Goal: Check status: Check status

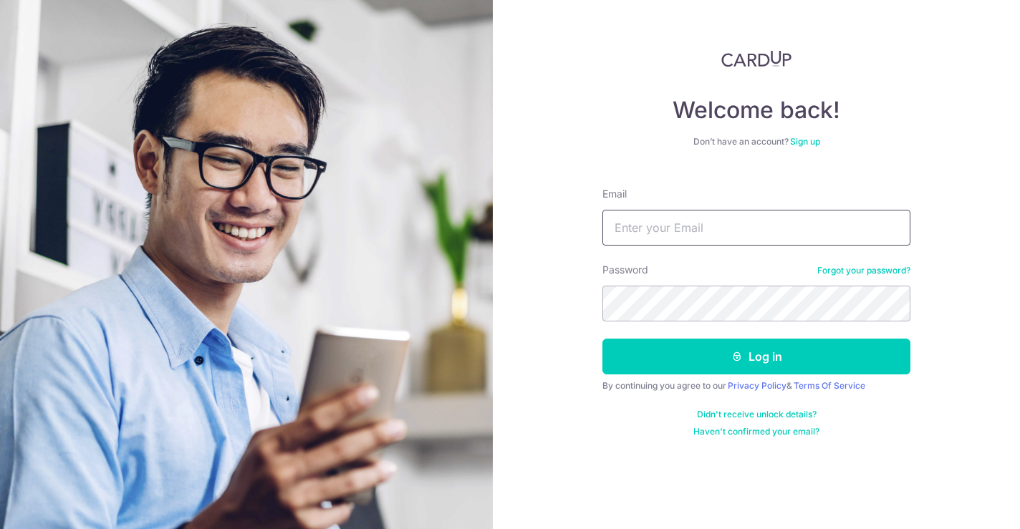
click at [673, 223] on input "Email" at bounding box center [756, 228] width 308 height 36
type input "[DOMAIN_NAME][EMAIL_ADDRESS][DOMAIN_NAME]"
click at [602, 339] on button "Log in" at bounding box center [756, 357] width 308 height 36
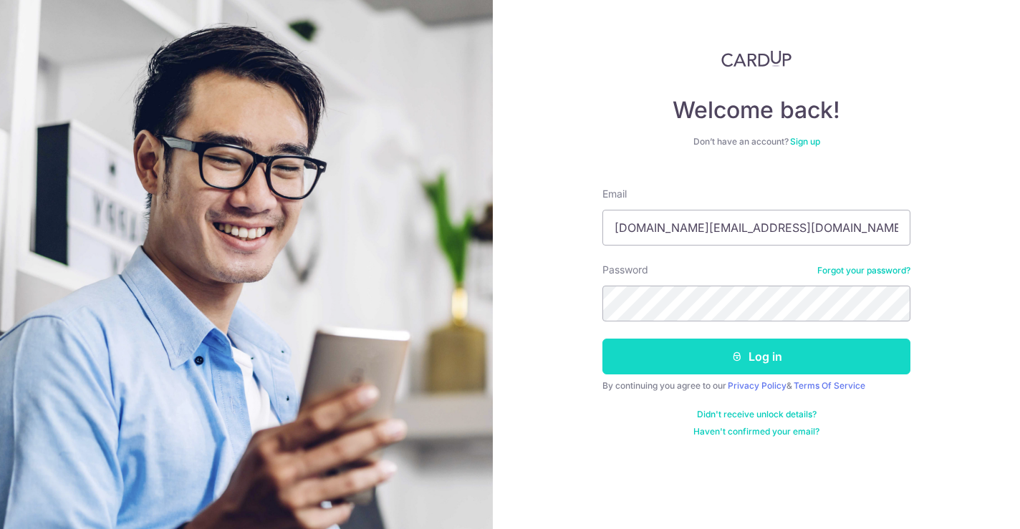
click at [703, 355] on button "Log in" at bounding box center [756, 357] width 308 height 36
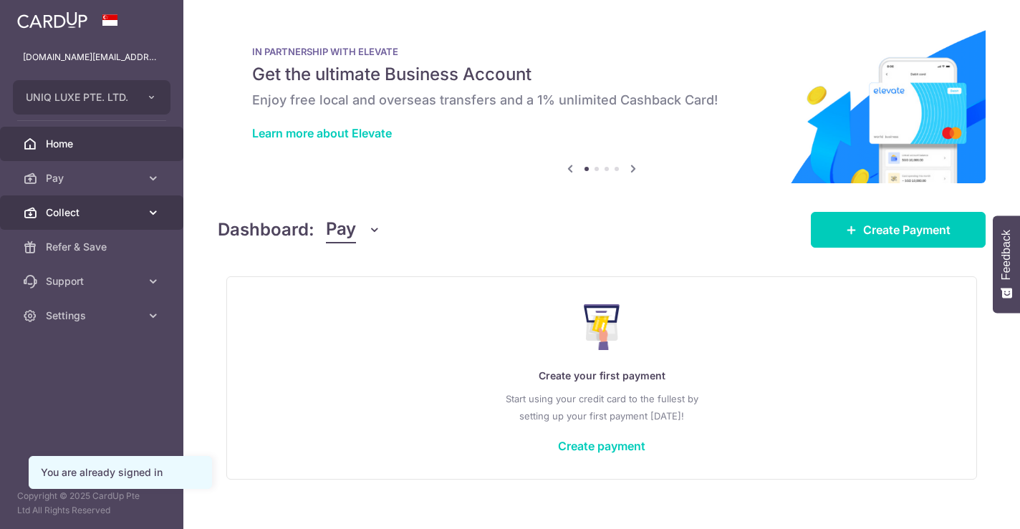
click at [95, 201] on link "Collect" at bounding box center [91, 213] width 183 height 34
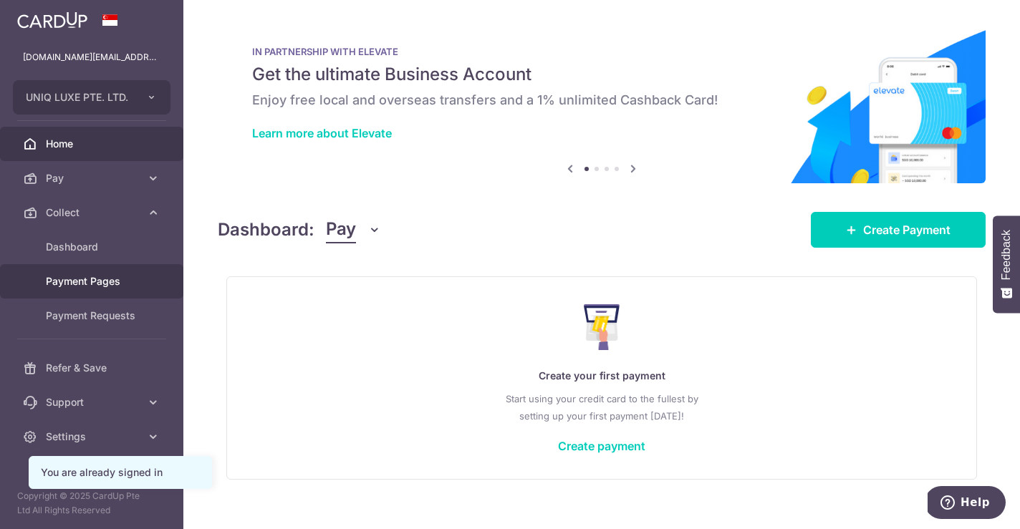
click at [95, 282] on span "Payment Pages" at bounding box center [93, 281] width 95 height 14
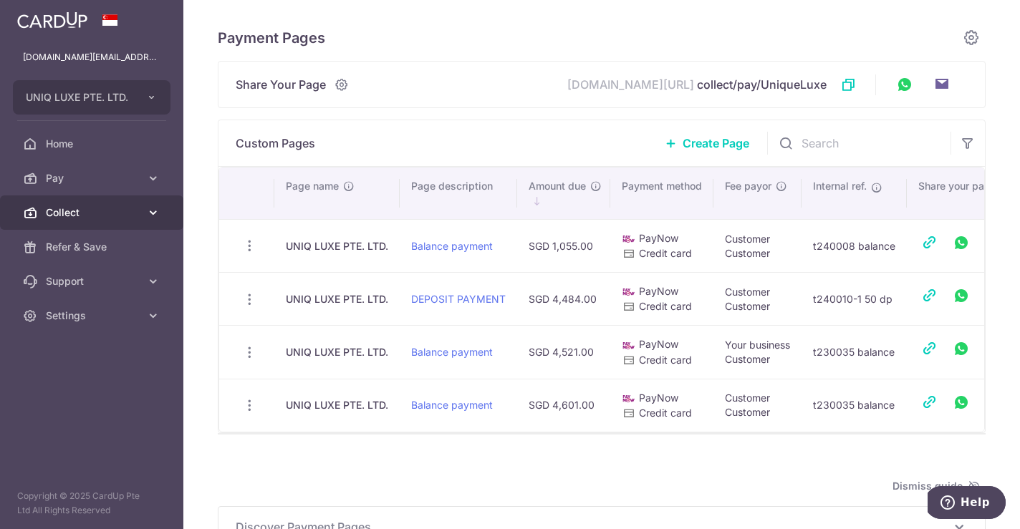
click at [97, 208] on span "Collect" at bounding box center [93, 213] width 95 height 14
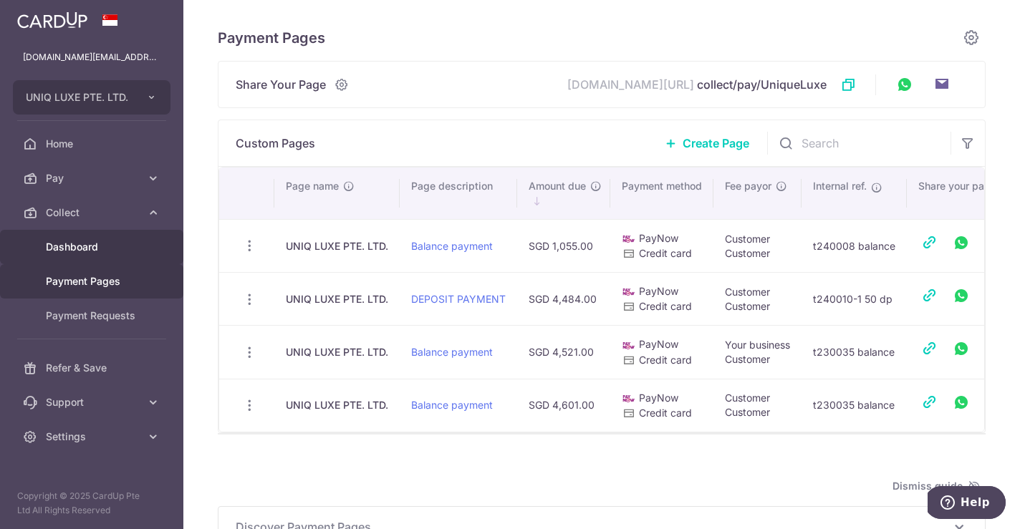
click at [87, 233] on link "Dashboard" at bounding box center [91, 247] width 183 height 34
click at [87, 256] on link "Dashboard" at bounding box center [91, 247] width 183 height 34
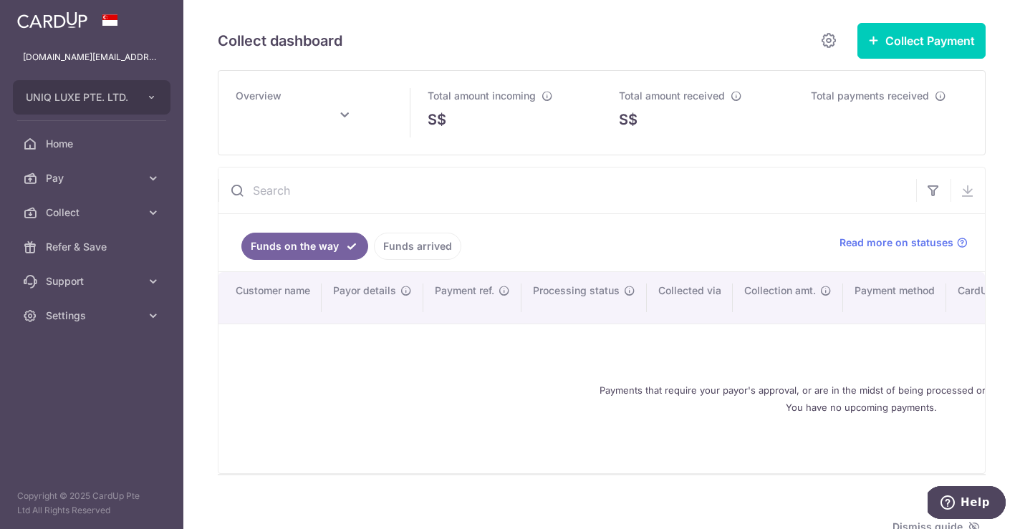
click at [413, 252] on link "Funds arrived" at bounding box center [417, 246] width 87 height 27
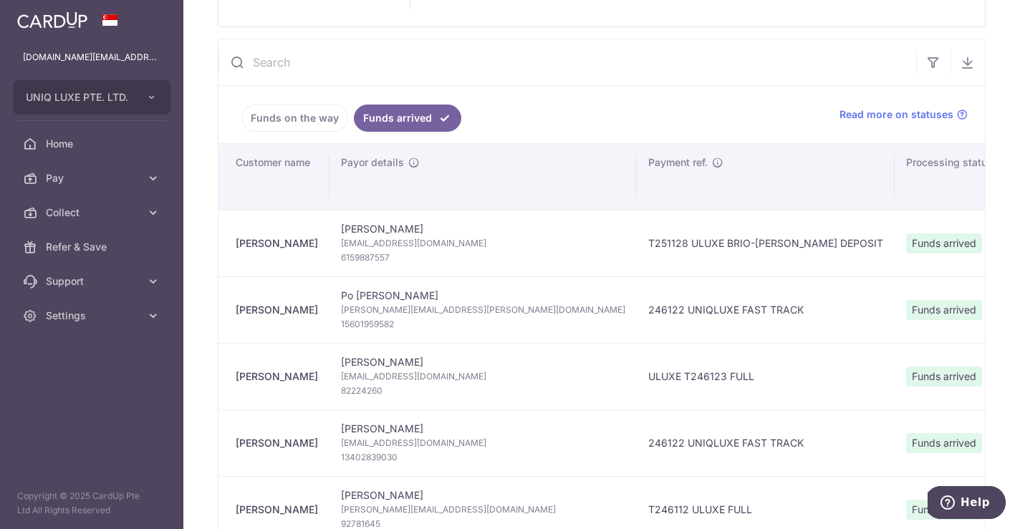
type input "[DATE]"
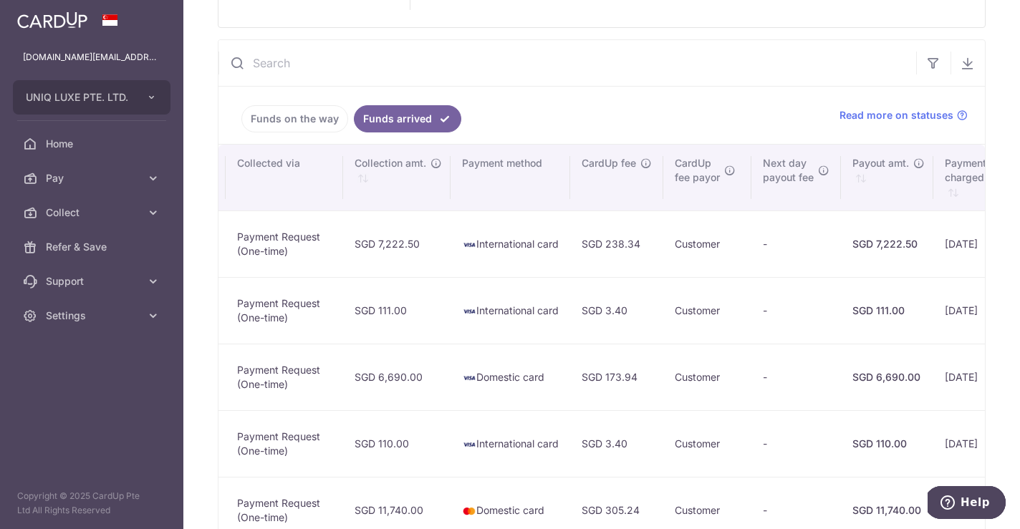
scroll to position [0, 1026]
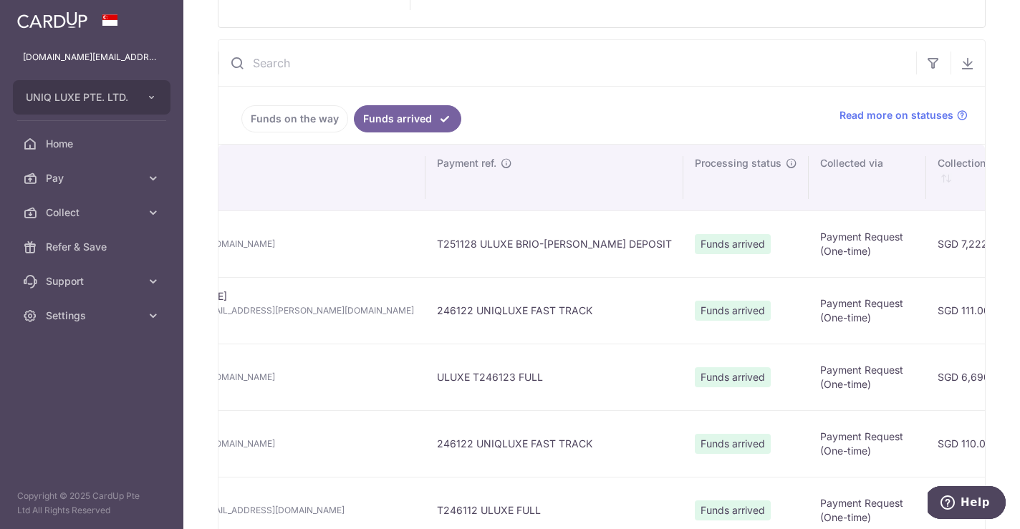
scroll to position [0, 299]
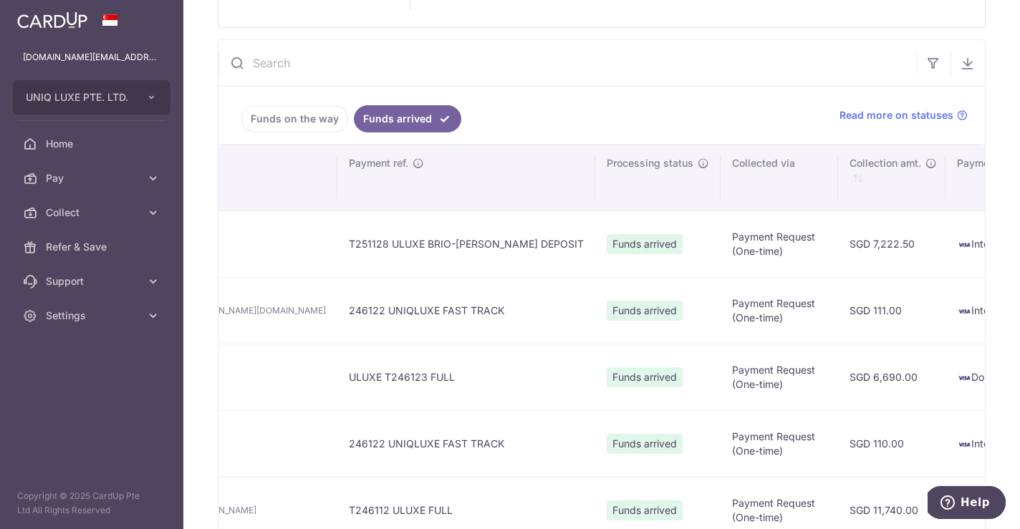
click at [838, 244] on td "SGD 7,222.50" at bounding box center [891, 244] width 107 height 67
copy td "7,222.50"
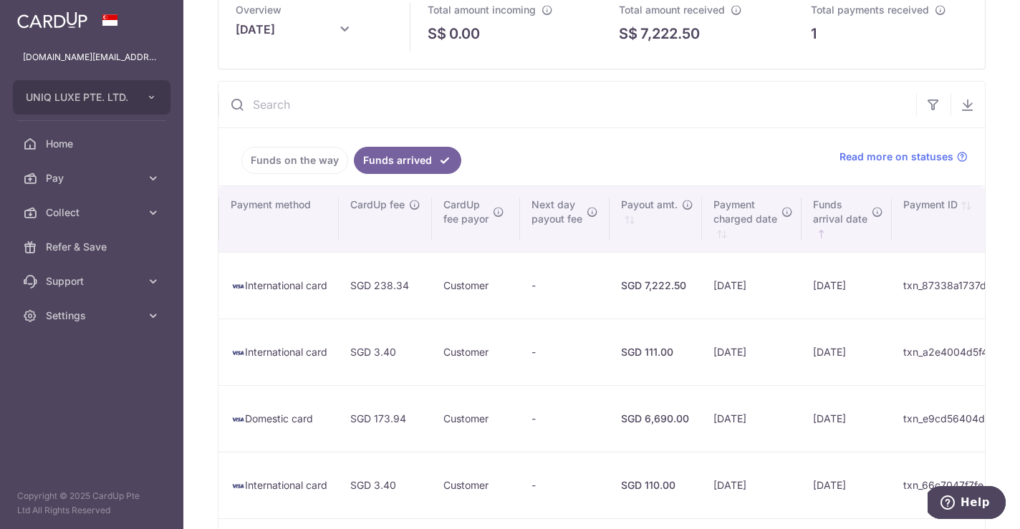
scroll to position [0, 0]
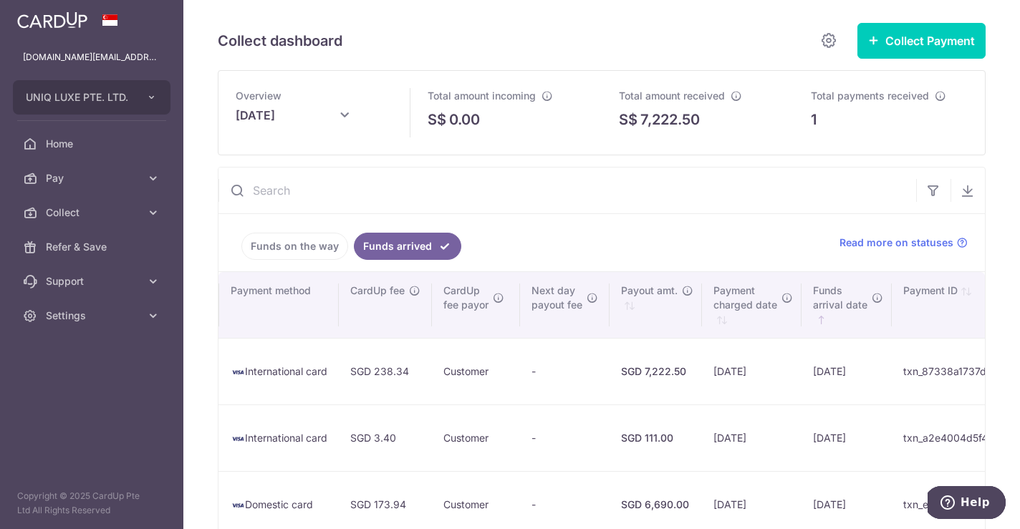
click at [54, 17] on img at bounding box center [52, 19] width 70 height 17
